Goal: Information Seeking & Learning: Learn about a topic

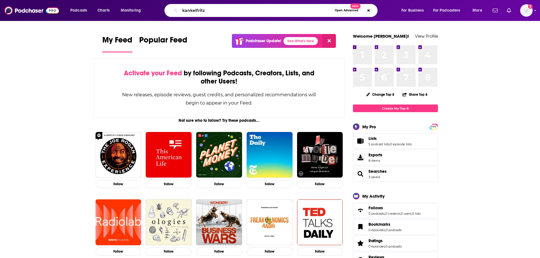
type input "kankelfritz"
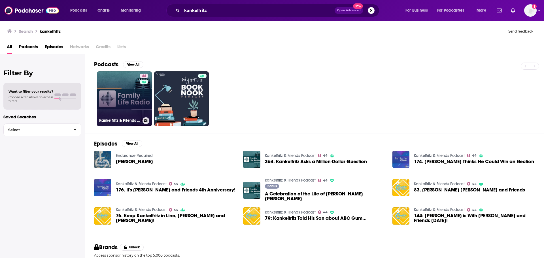
click at [128, 96] on link "44 Kankelfritz & Friends Podcast" at bounding box center [124, 98] width 55 height 55
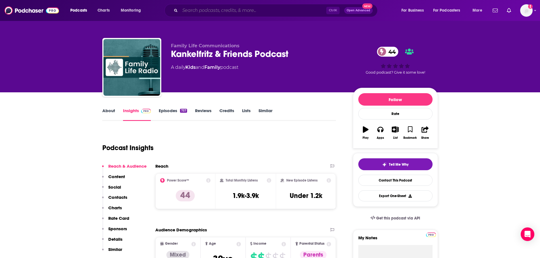
click at [239, 10] on input "Search podcasts, credits, & more..." at bounding box center [253, 10] width 146 height 9
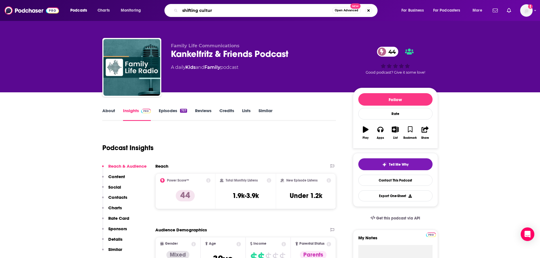
type input "shifting culture"
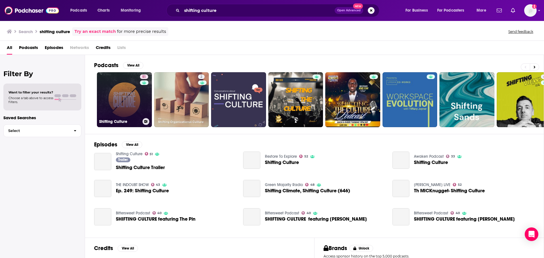
click at [119, 92] on link "51 Shifting Culture" at bounding box center [124, 99] width 55 height 55
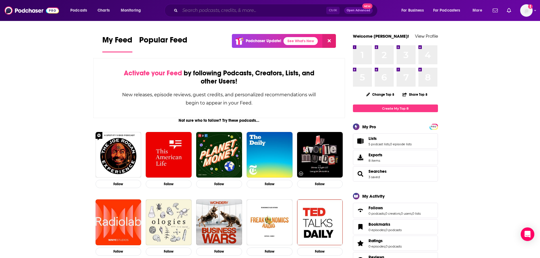
click at [221, 7] on input "Search podcasts, credits, & more..." at bounding box center [253, 10] width 146 height 9
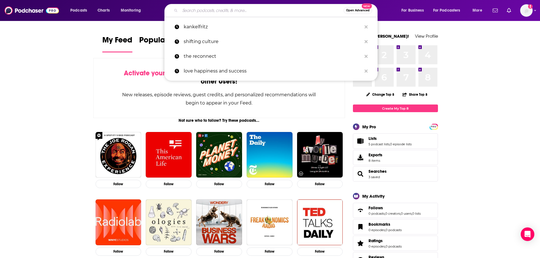
click at [209, 10] on input "Search podcasts, credits, & more..." at bounding box center [261, 10] width 163 height 9
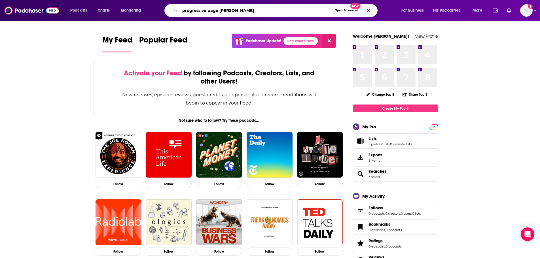
type input "progressive page turner"
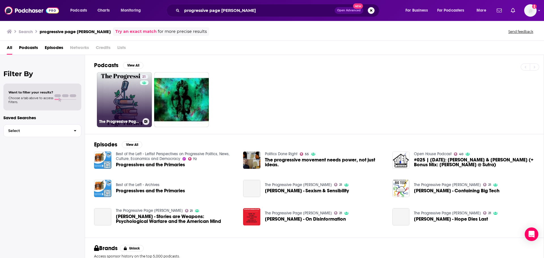
click at [113, 89] on link "21 The Progressive Page Turner" at bounding box center [124, 99] width 55 height 55
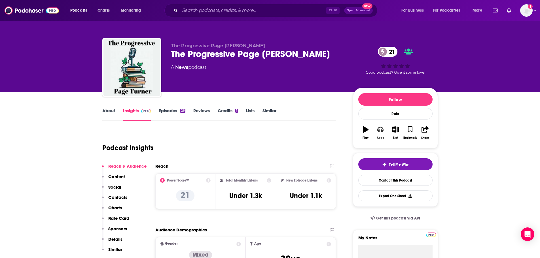
click at [384, 132] on button "Apps" at bounding box center [380, 133] width 15 height 20
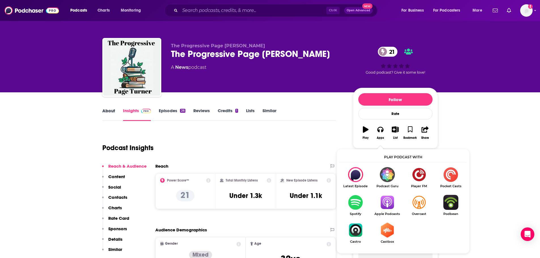
click at [115, 117] on div "About" at bounding box center [112, 114] width 21 height 13
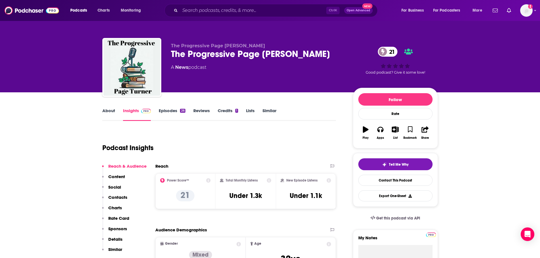
click at [111, 115] on link "About" at bounding box center [108, 114] width 13 height 13
